Goal: Transaction & Acquisition: Purchase product/service

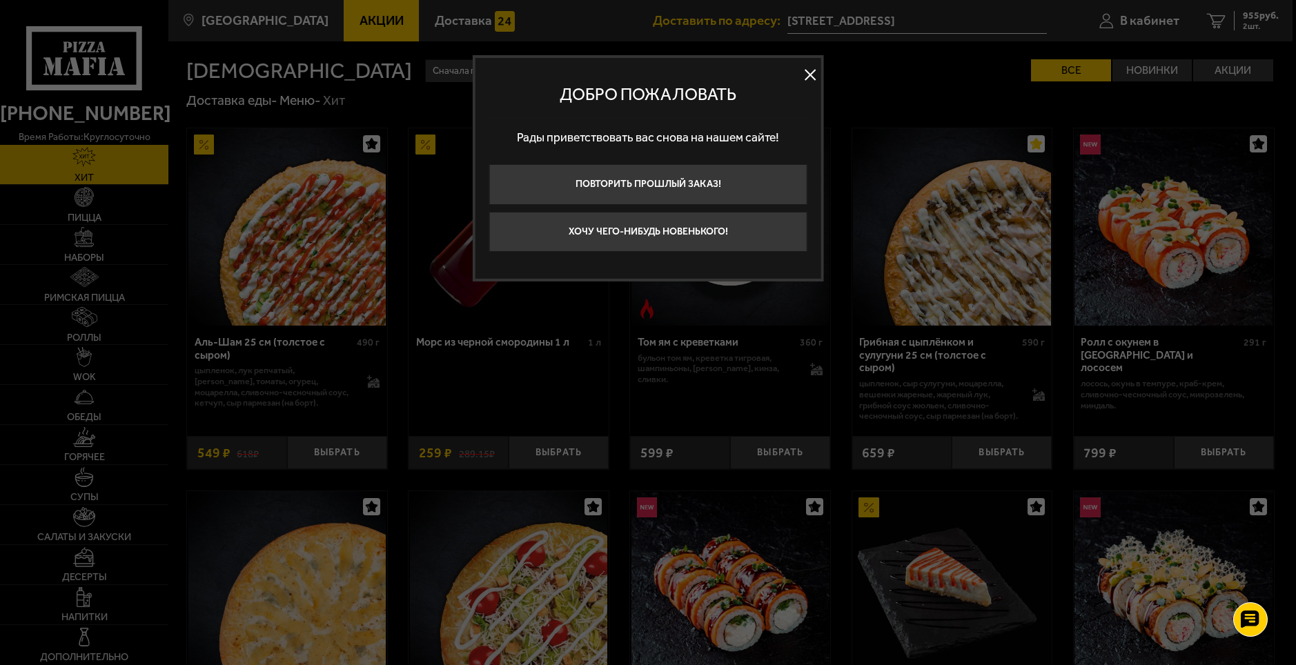
click at [812, 66] on button at bounding box center [810, 74] width 21 height 21
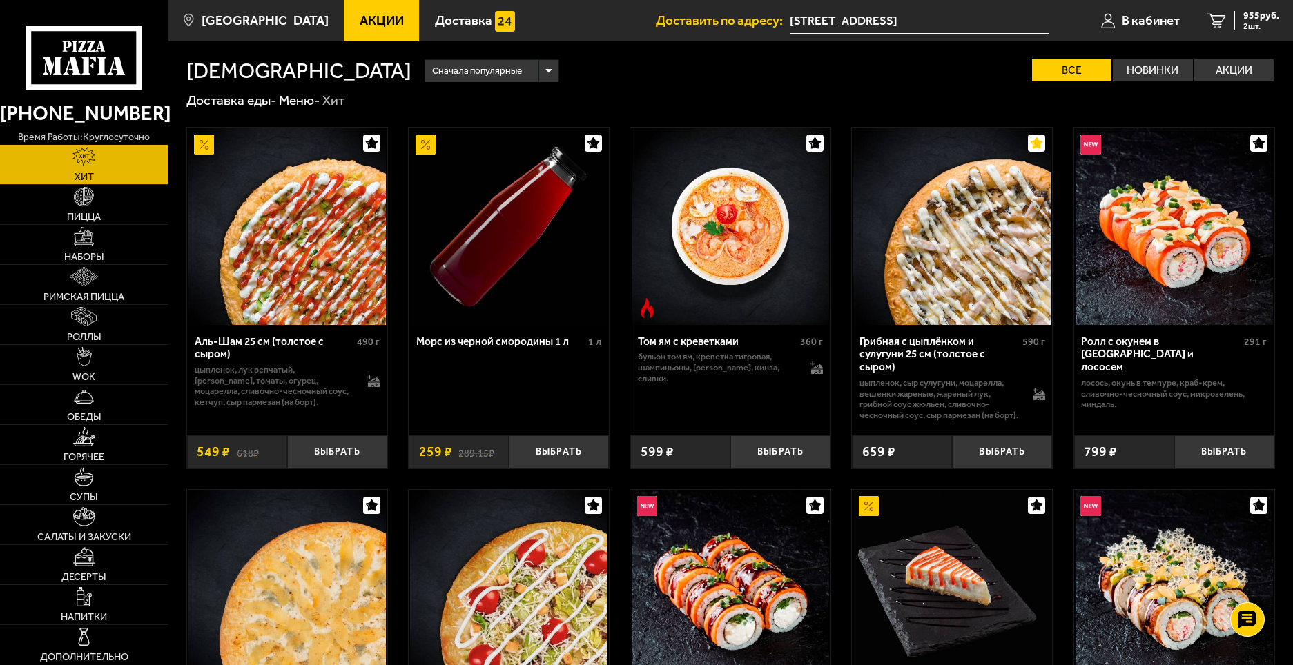
click at [374, 31] on link "Акции" at bounding box center [381, 20] width 75 height 41
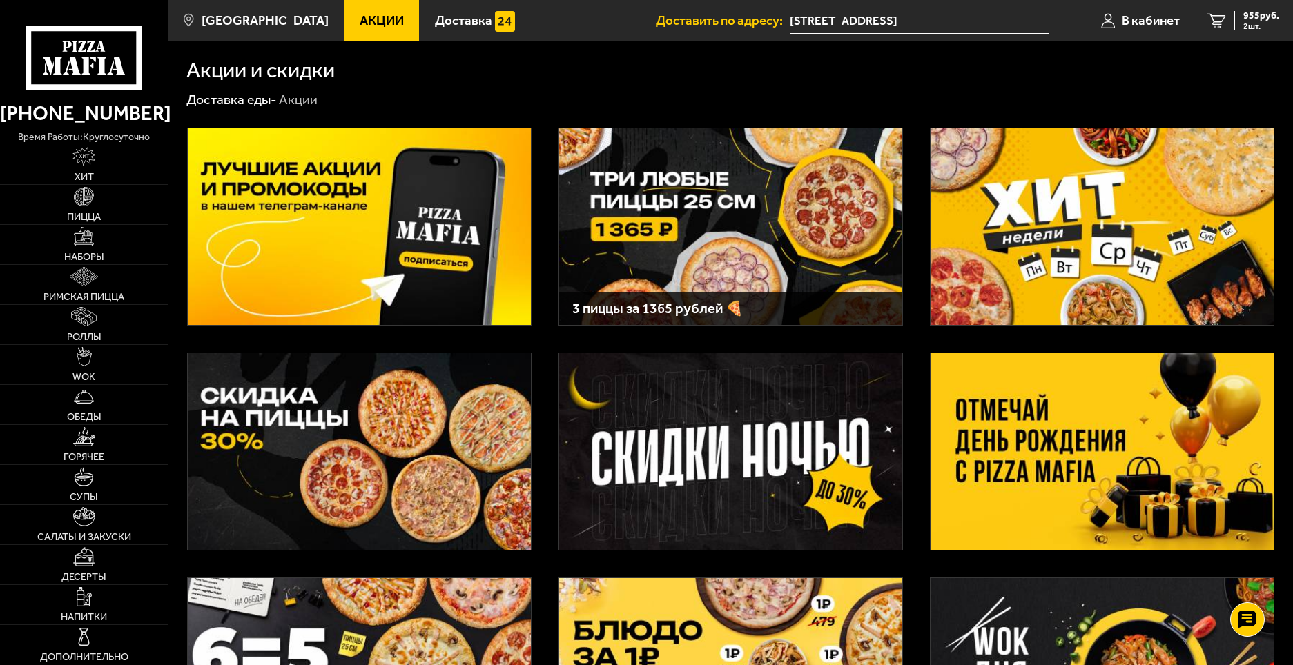
click at [804, 276] on img at bounding box center [730, 226] width 343 height 197
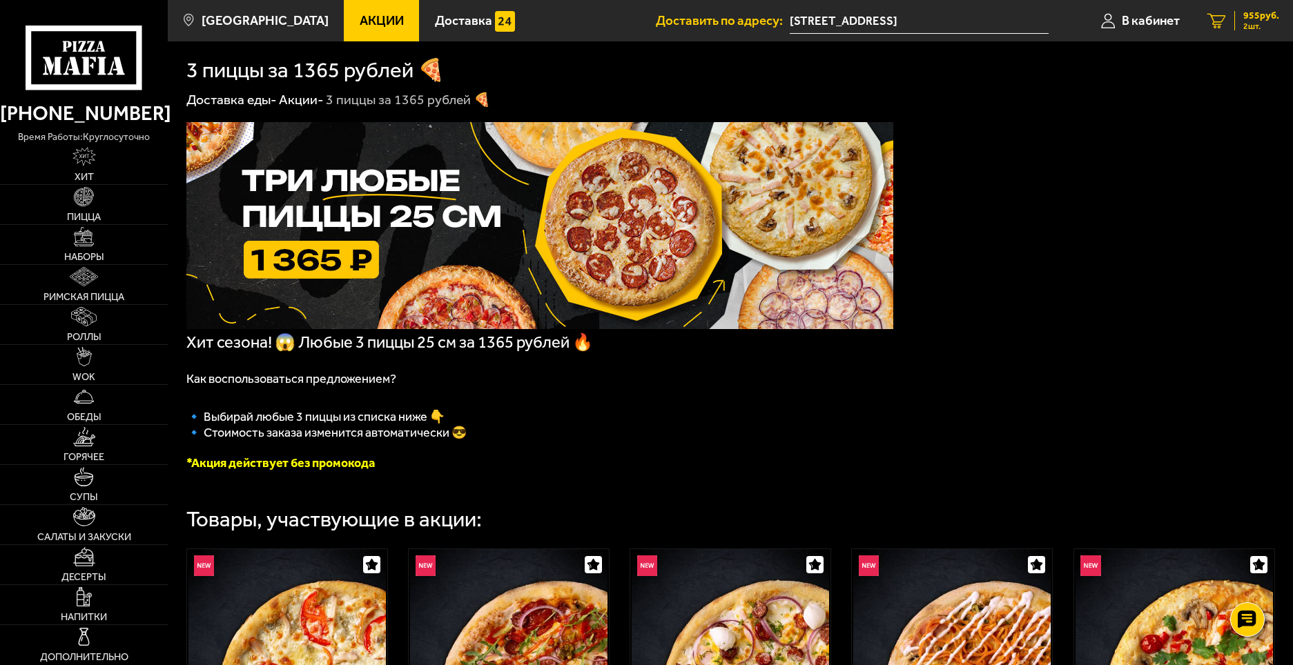
click at [1247, 26] on span "2 шт." at bounding box center [1261, 26] width 36 height 8
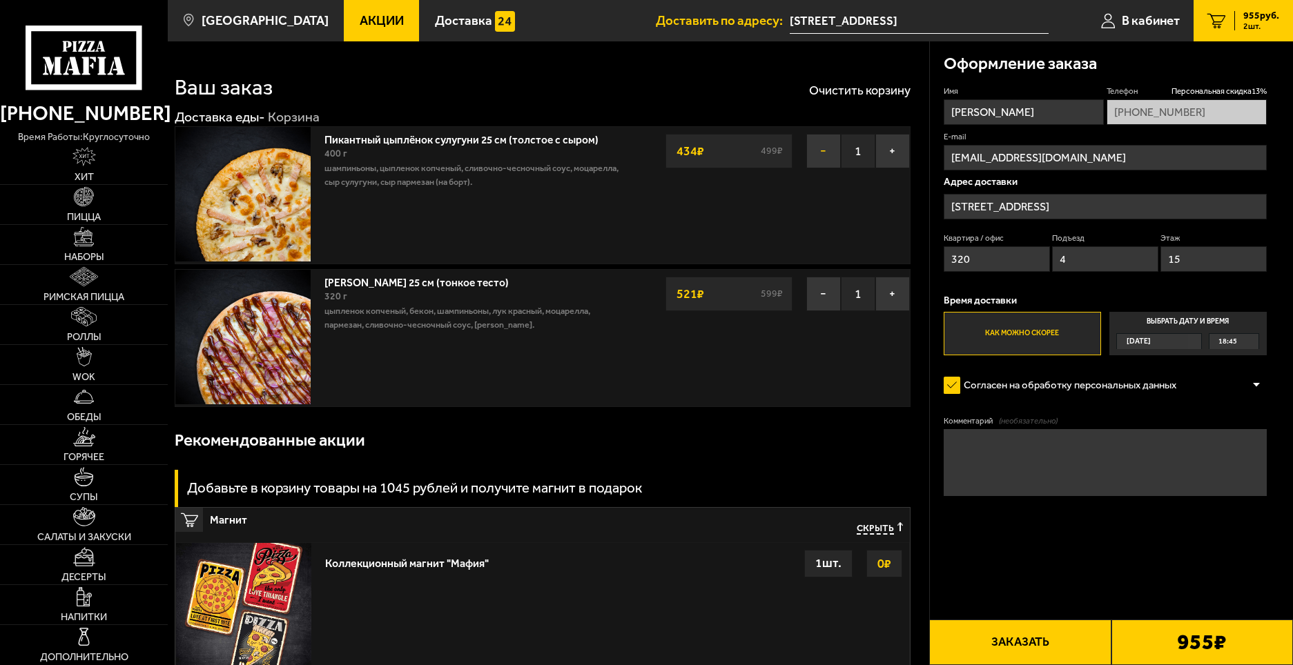
click at [831, 154] on button "−" at bounding box center [823, 151] width 35 height 35
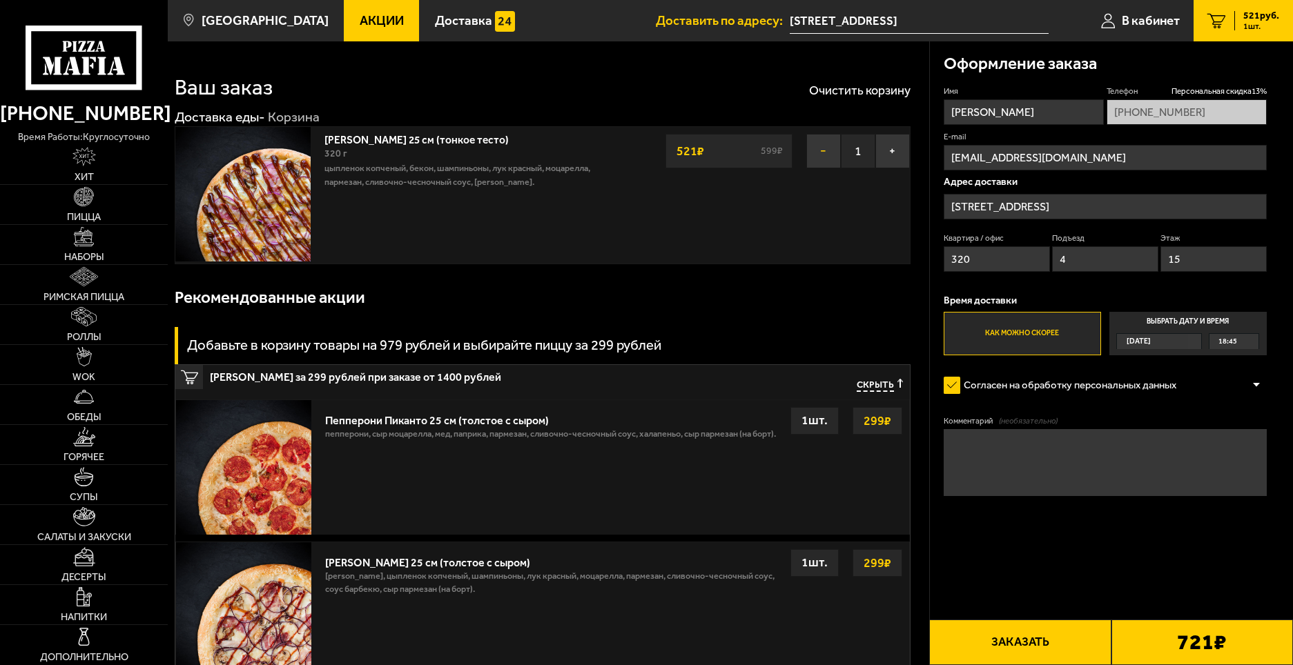
click at [825, 145] on button "−" at bounding box center [823, 151] width 35 height 35
